Goal: Transaction & Acquisition: Purchase product/service

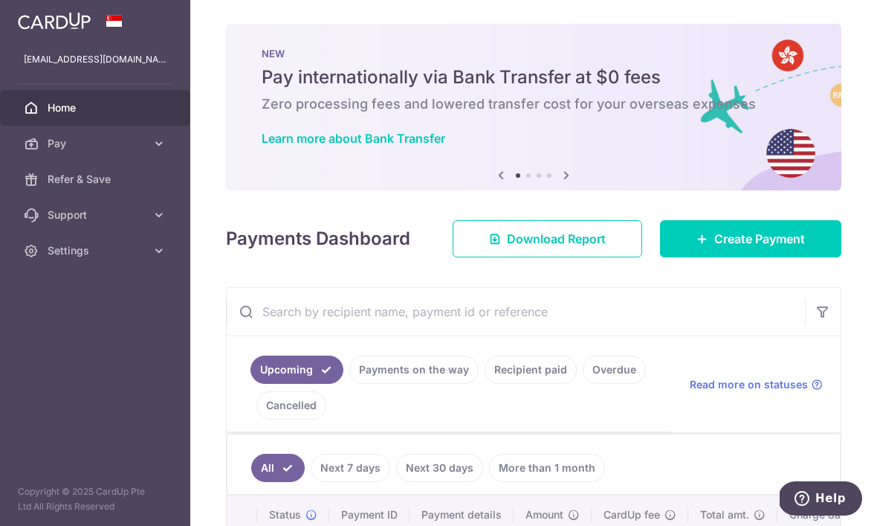
scroll to position [211, 0]
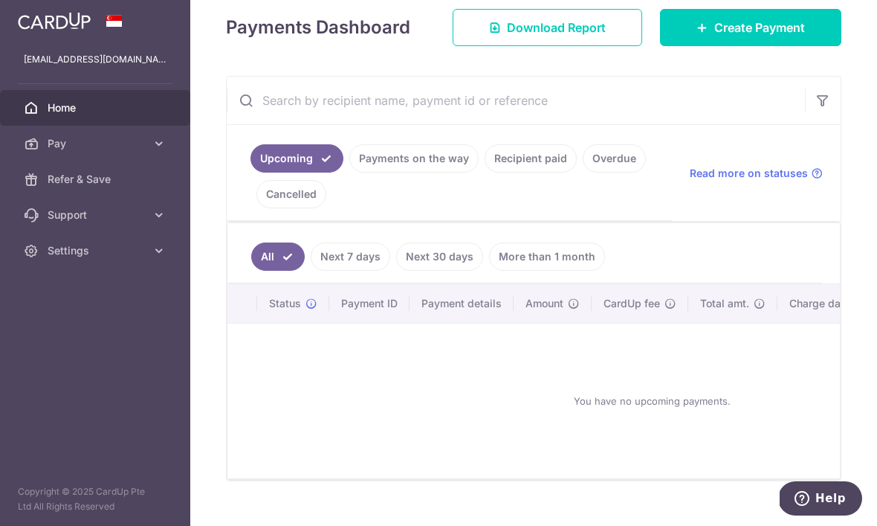
click at [485, 172] on link "Recipient paid" at bounding box center [531, 158] width 92 height 28
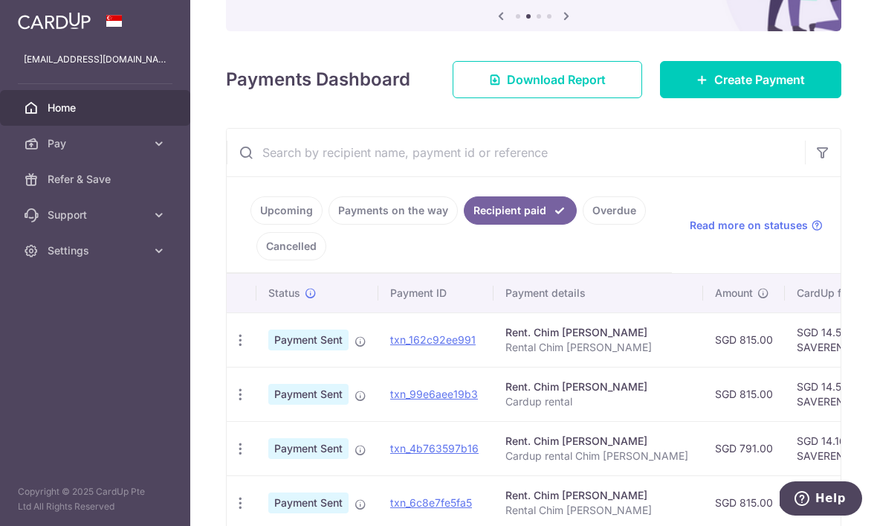
scroll to position [161, 0]
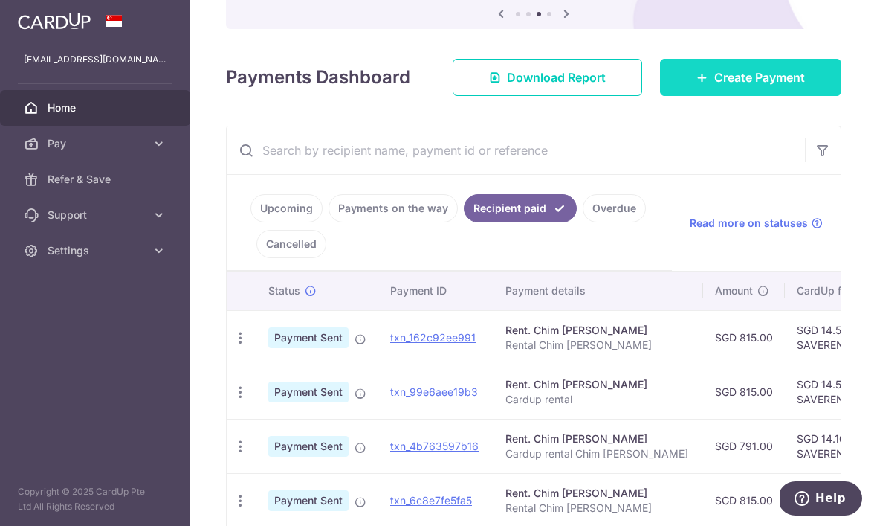
click at [755, 86] on span "Create Payment" at bounding box center [759, 77] width 91 height 18
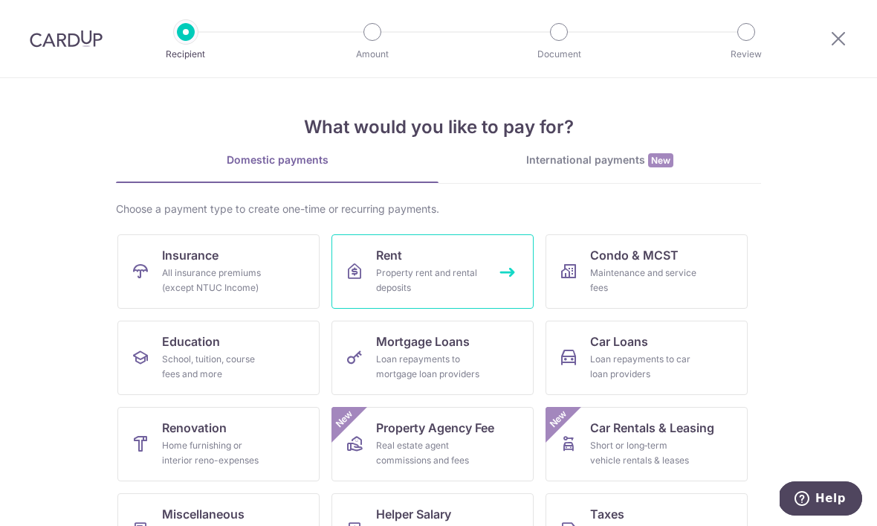
click at [417, 277] on div "Property rent and rental deposits" at bounding box center [429, 280] width 107 height 30
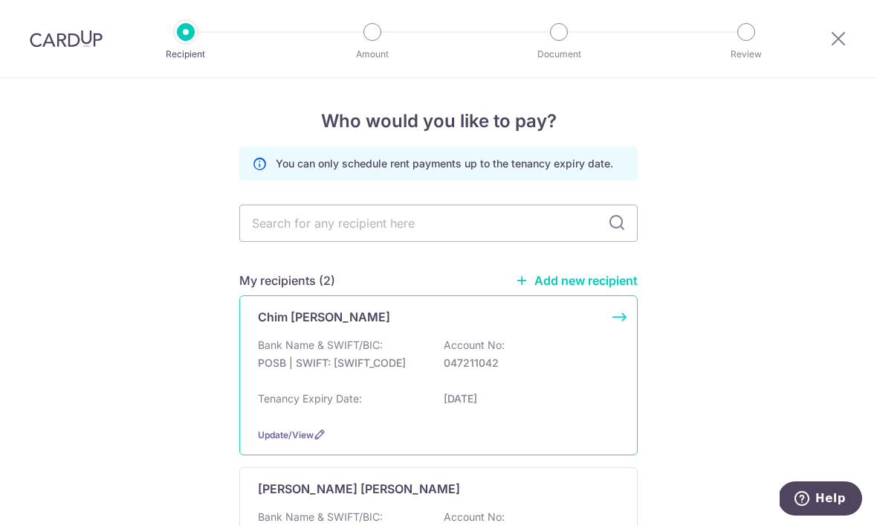
click at [385, 362] on p "POSB | SWIFT: [SWIFT_CODE]" at bounding box center [341, 362] width 167 height 15
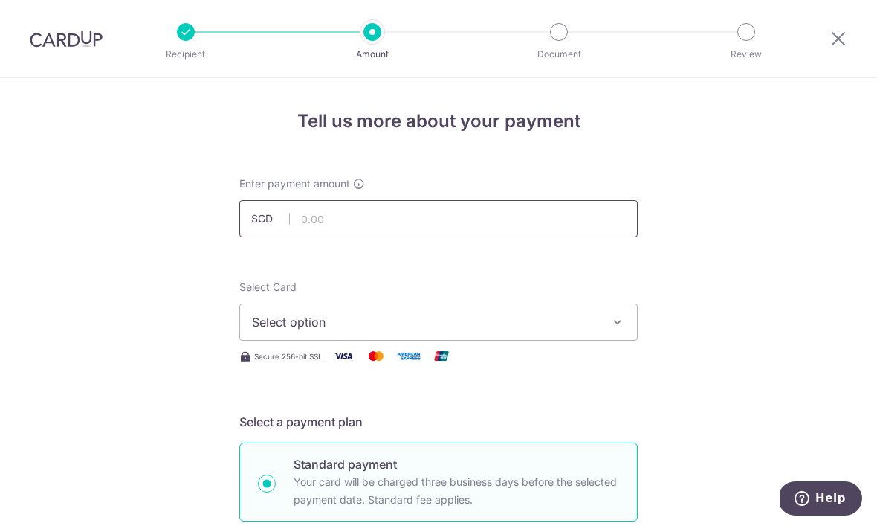
click at [429, 231] on input "text" at bounding box center [438, 218] width 398 height 37
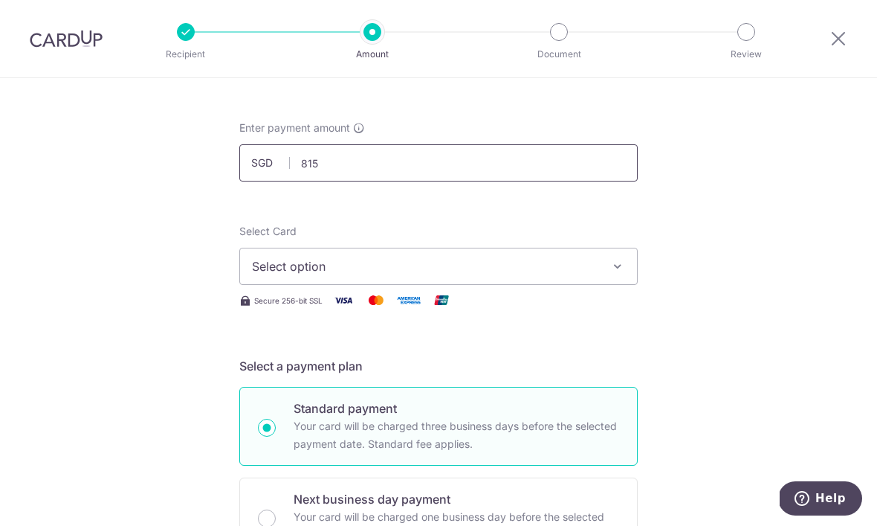
scroll to position [79, 0]
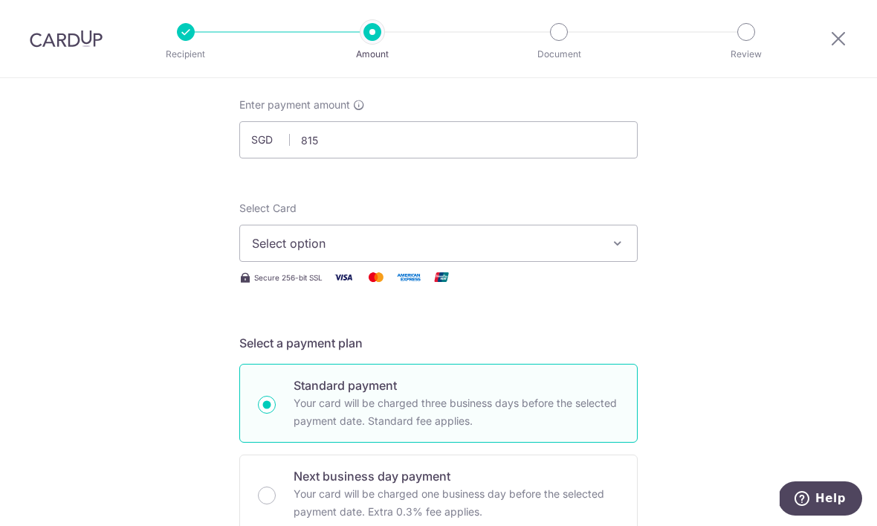
click at [520, 249] on span "Select option" at bounding box center [425, 243] width 346 height 18
type input "815.00"
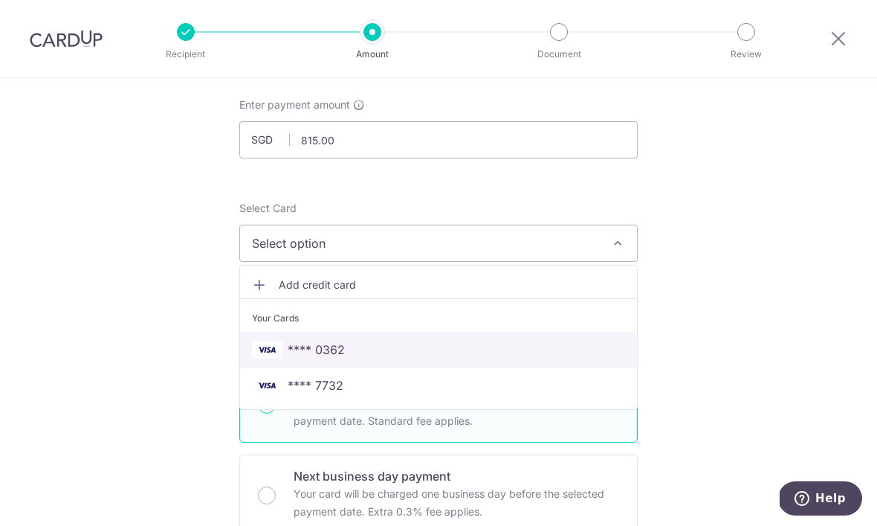
click at [335, 355] on span "**** 0362" at bounding box center [316, 349] width 57 height 18
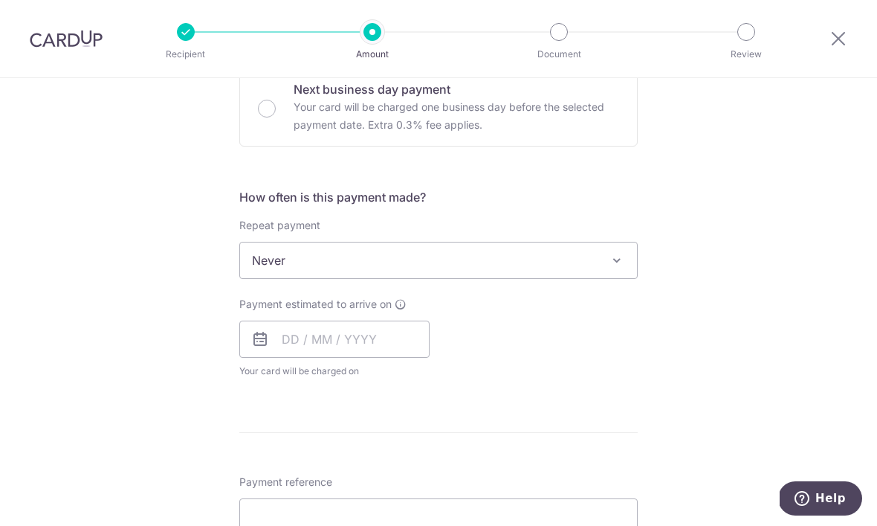
scroll to position [468, 0]
click at [352, 341] on input "text" at bounding box center [334, 336] width 190 height 37
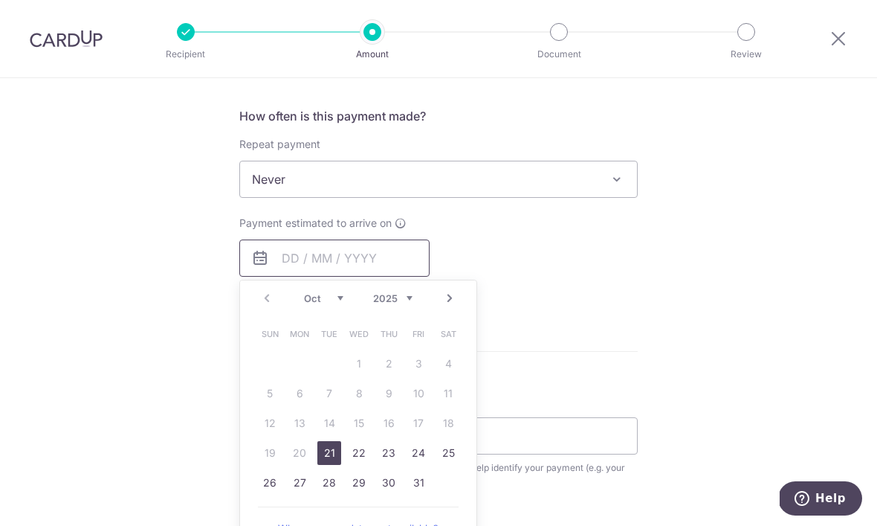
scroll to position [636, 0]
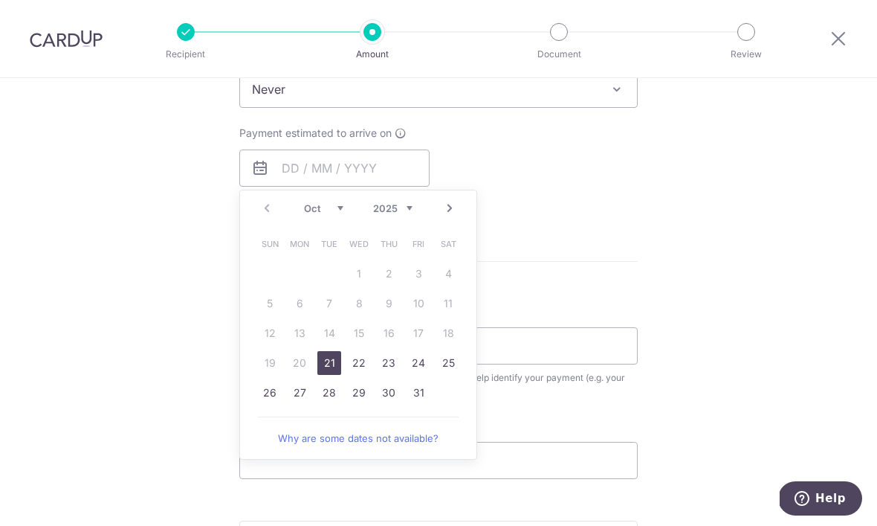
click at [331, 369] on link "21" at bounding box center [329, 363] width 24 height 24
type input "[DATE]"
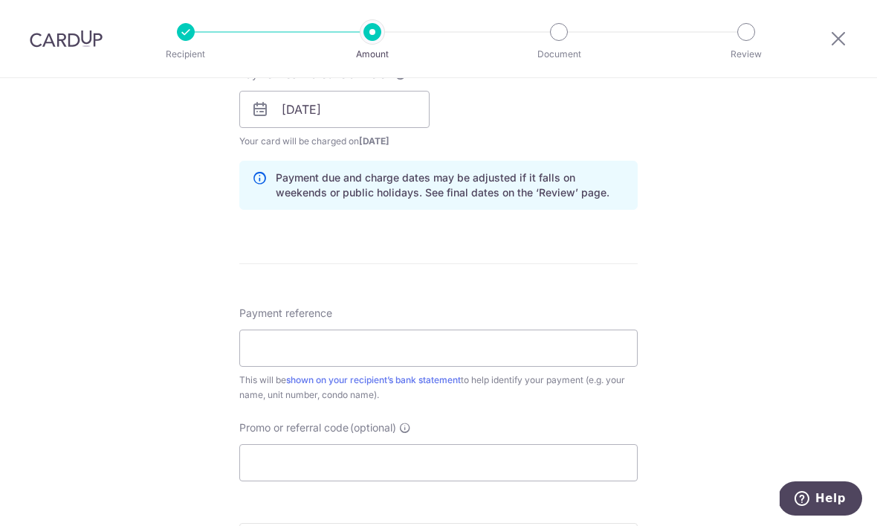
scroll to position [698, 0]
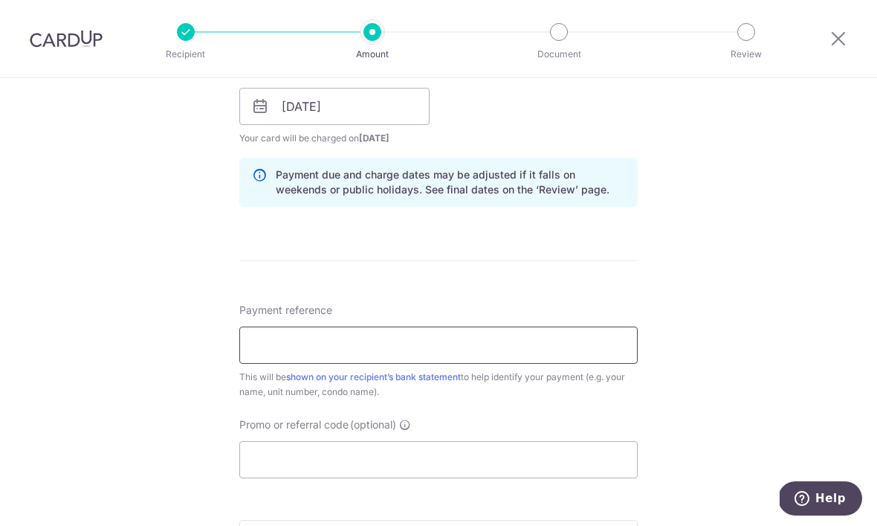
click at [430, 364] on input "Payment reference" at bounding box center [438, 344] width 398 height 37
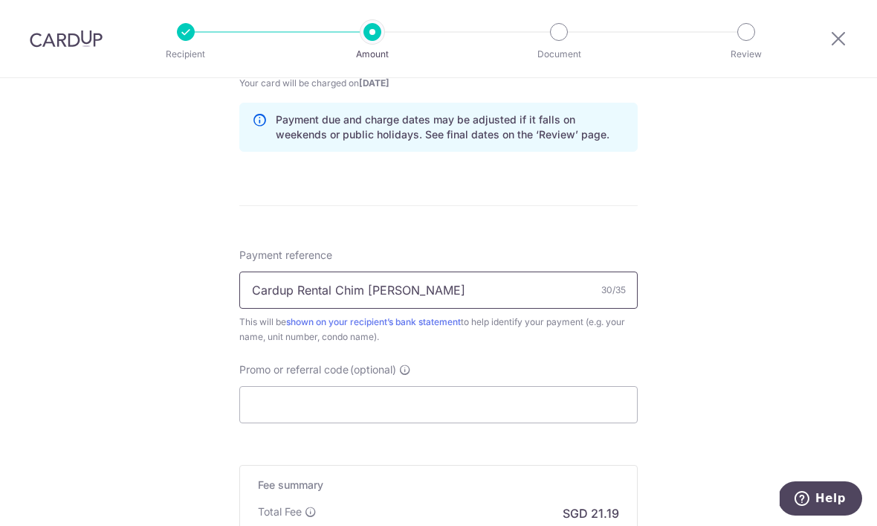
scroll to position [815, 0]
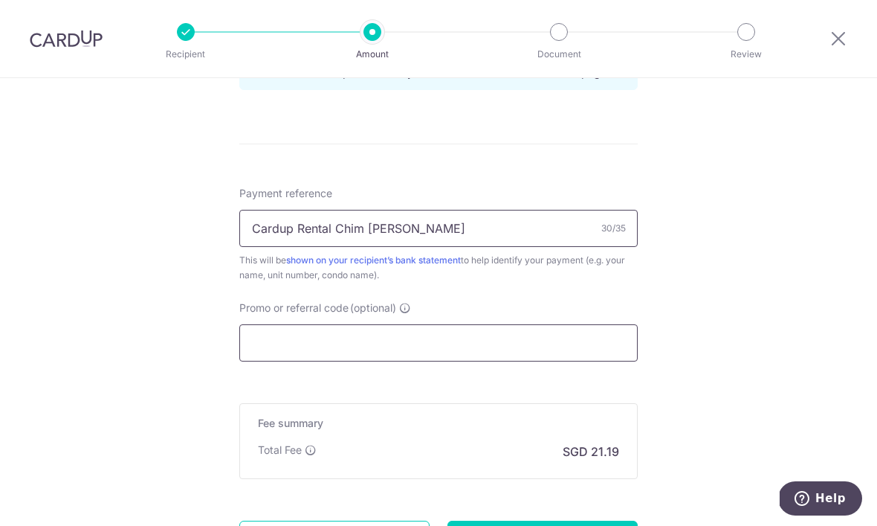
type input "Cardup Rental Chim [PERSON_NAME]"
click at [378, 346] on input "Promo or referral code (optional)" at bounding box center [438, 342] width 398 height 37
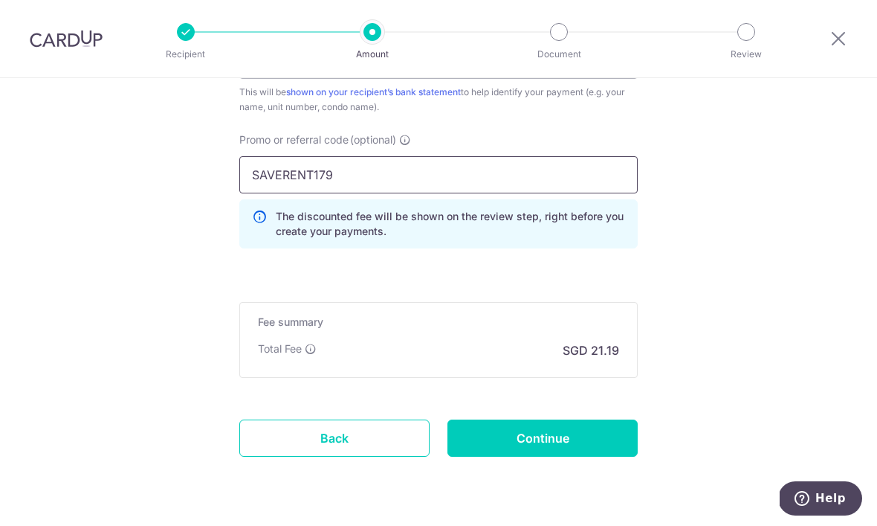
scroll to position [981, 0]
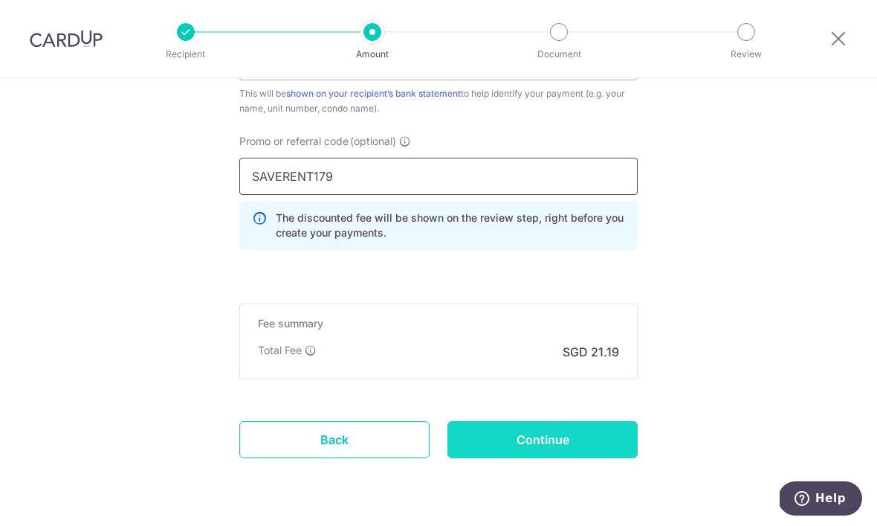
type input "SAVERENT179"
click at [578, 445] on input "Continue" at bounding box center [543, 439] width 190 height 37
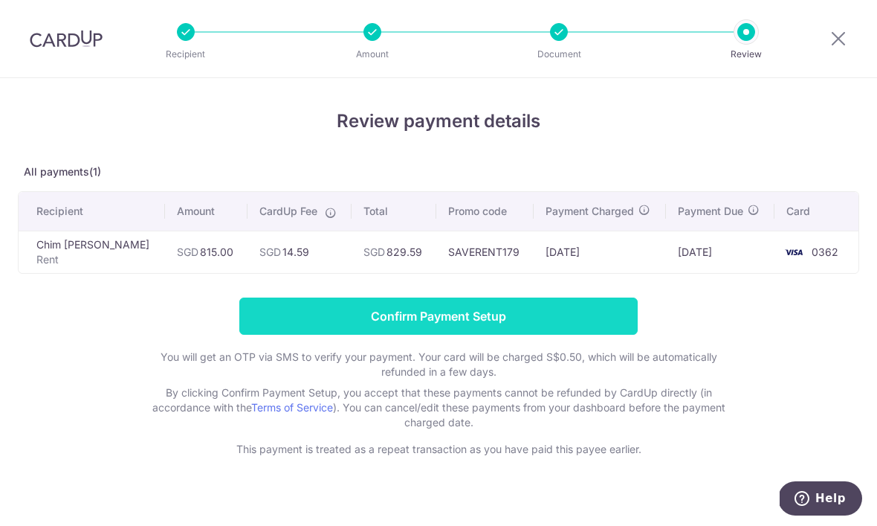
click at [511, 314] on input "Confirm Payment Setup" at bounding box center [438, 315] width 398 height 37
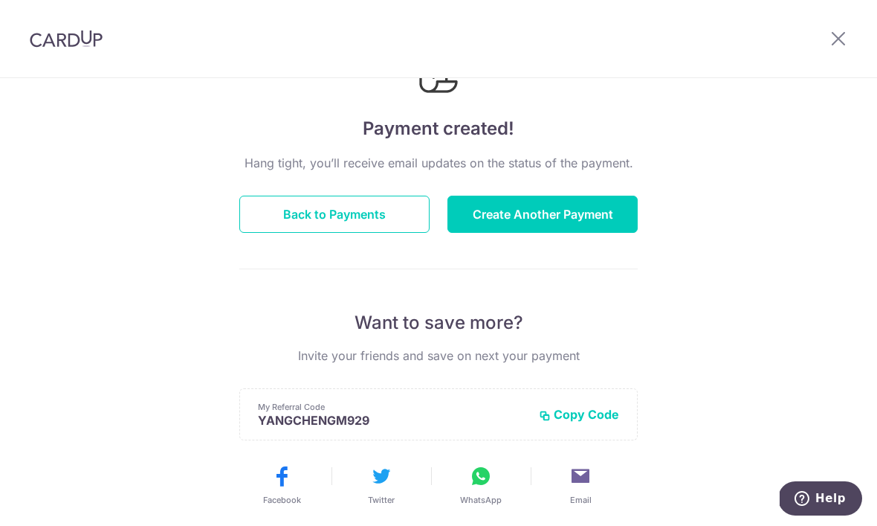
scroll to position [39, 0]
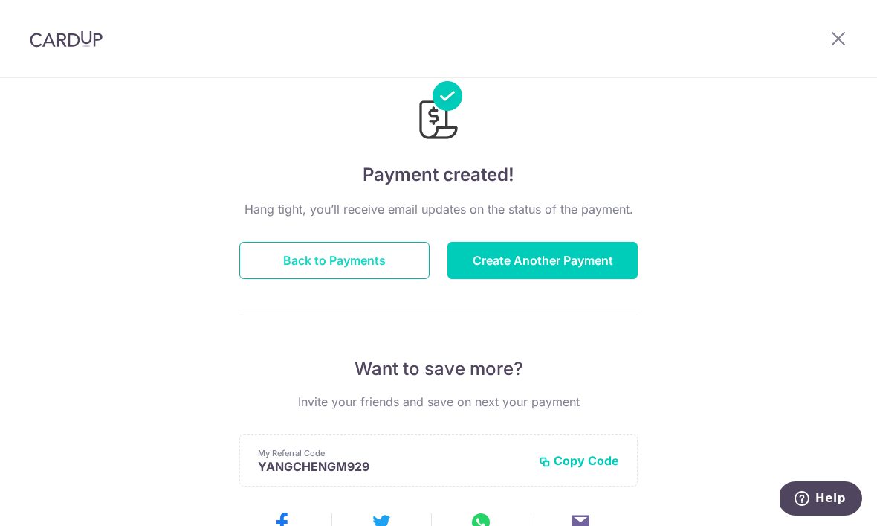
click at [373, 261] on button "Back to Payments" at bounding box center [334, 260] width 190 height 37
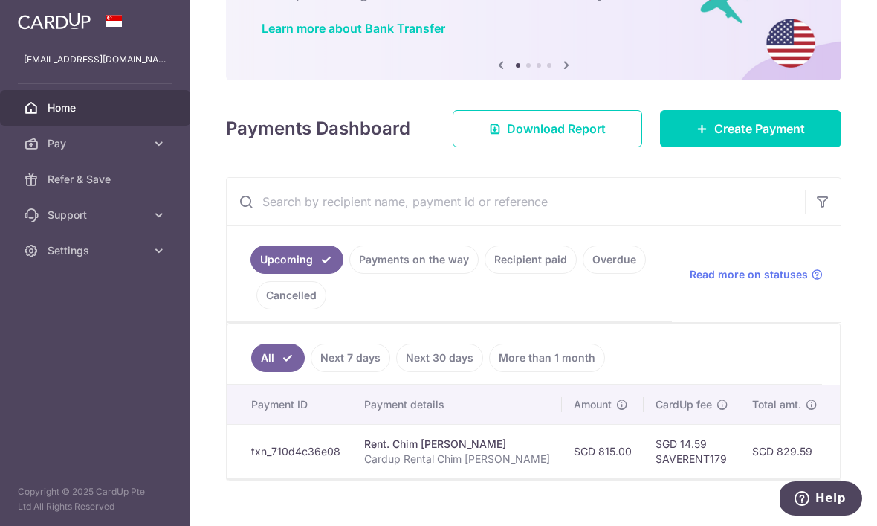
scroll to position [0, 178]
